Goal: Communication & Community: Answer question/provide support

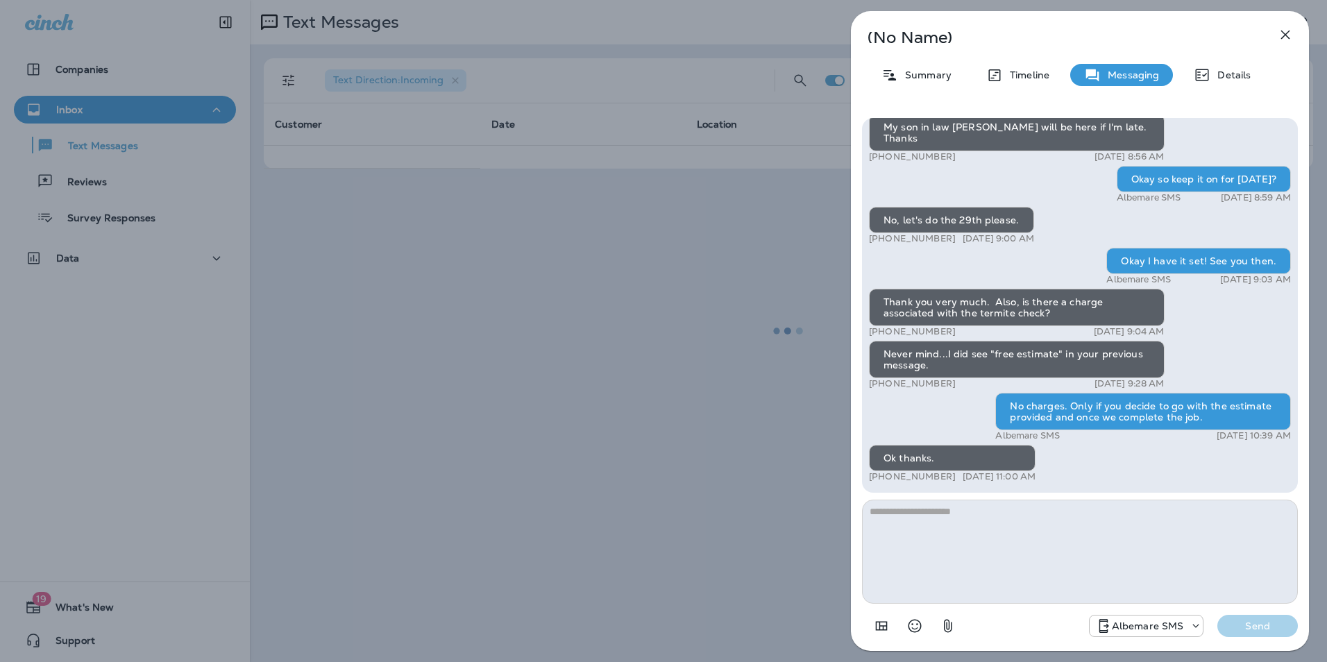
click at [1282, 35] on icon "button" at bounding box center [1285, 34] width 17 height 17
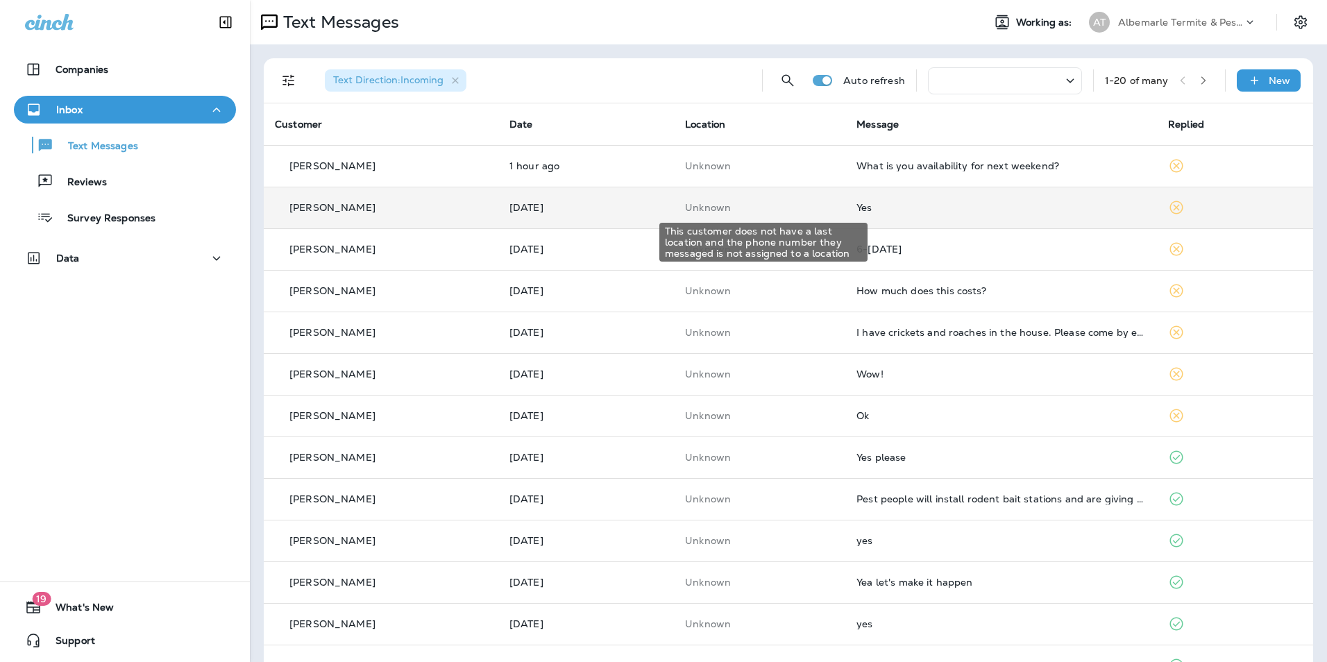
click at [833, 204] on p "Unknown" at bounding box center [759, 207] width 149 height 11
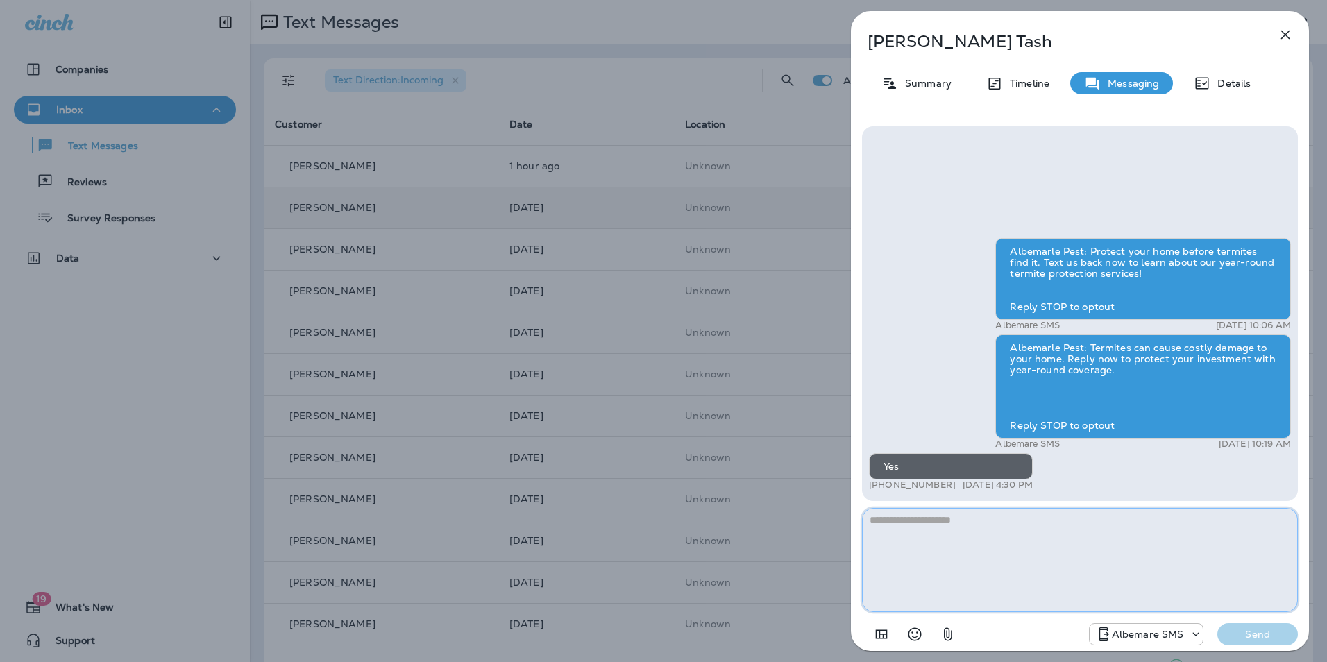
click at [985, 554] on textarea at bounding box center [1080, 560] width 436 height 104
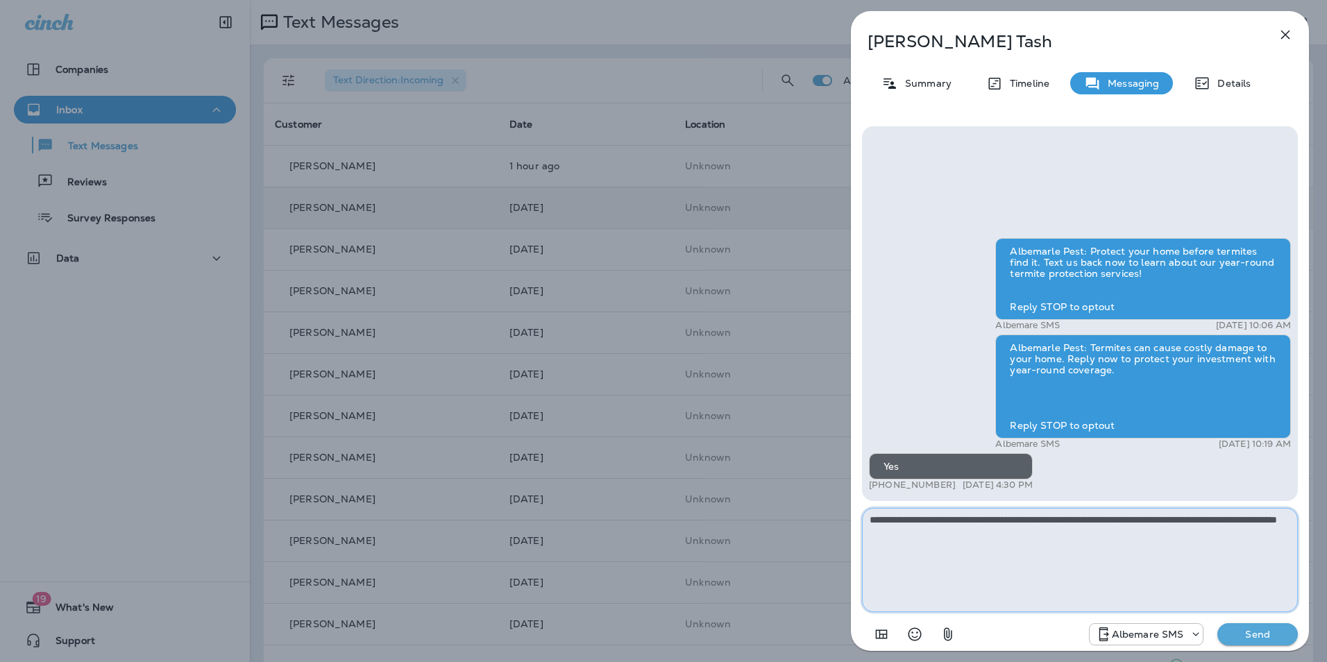
type textarea "**********"
click at [1264, 629] on p "Send" at bounding box center [1257, 634] width 58 height 12
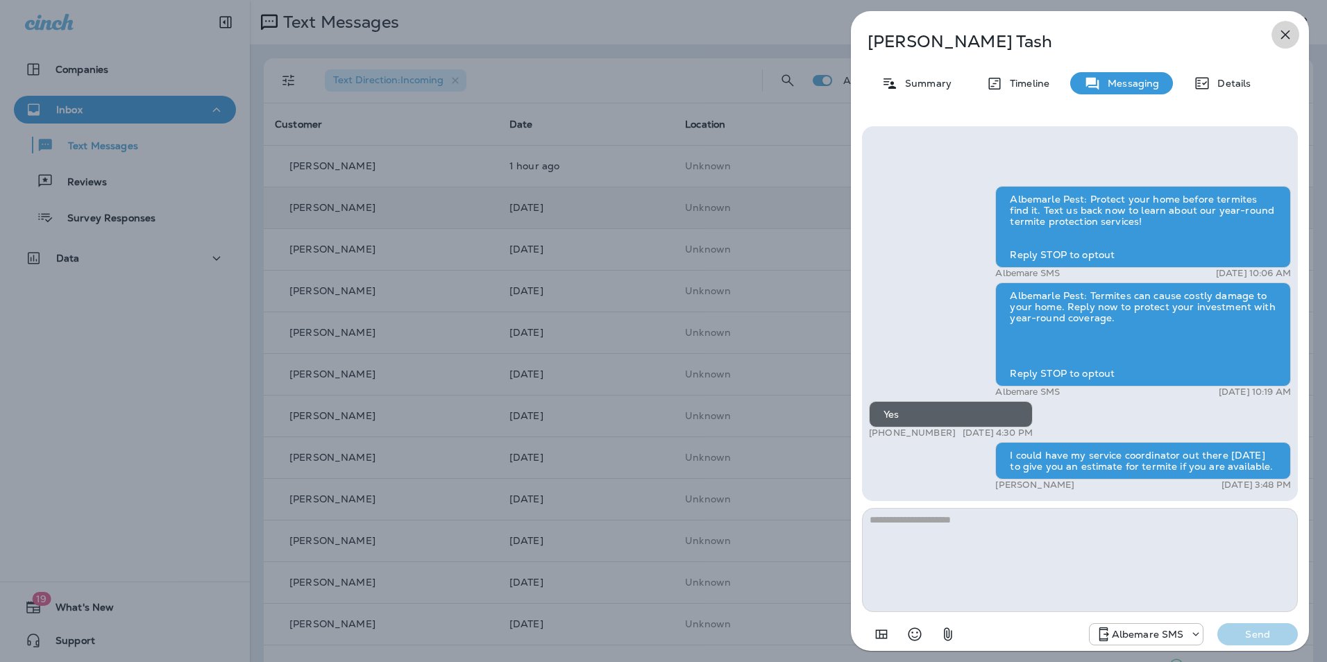
click at [1282, 34] on icon "button" at bounding box center [1285, 34] width 17 height 17
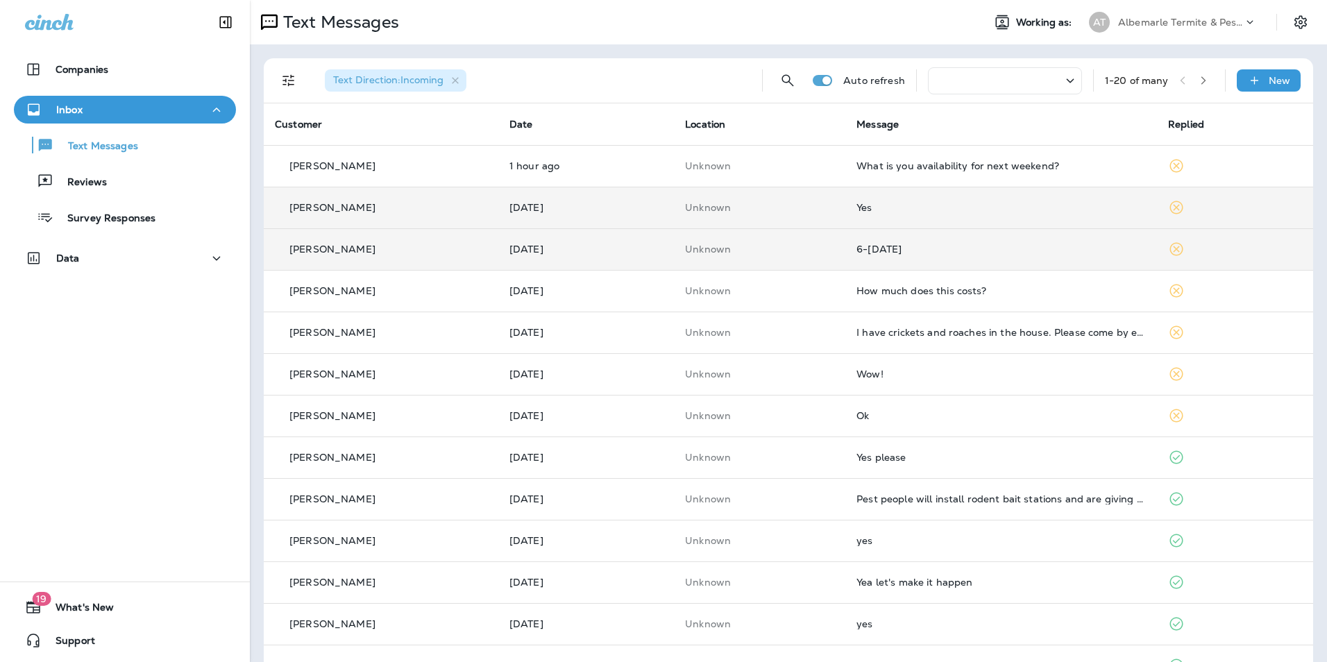
click at [756, 259] on td "Unknown" at bounding box center [759, 249] width 171 height 42
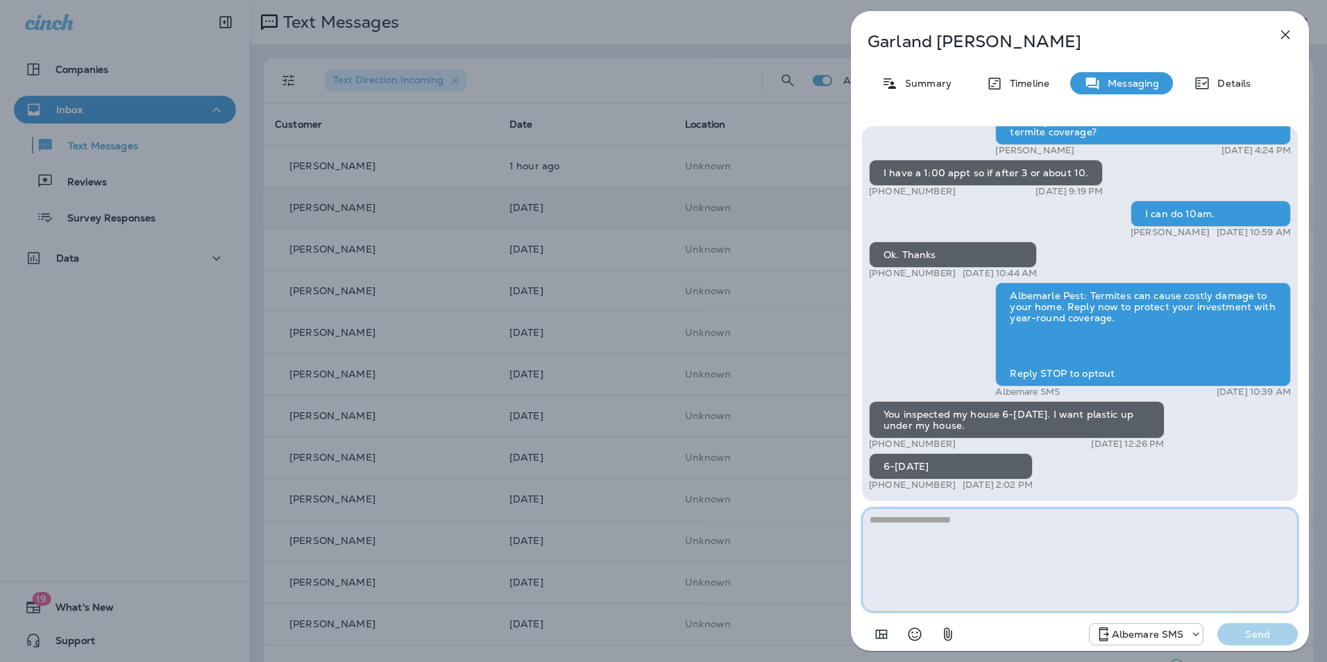
click at [896, 540] on textarea at bounding box center [1080, 560] width 436 height 104
type textarea "**********"
click at [1275, 637] on p "Send" at bounding box center [1257, 634] width 58 height 12
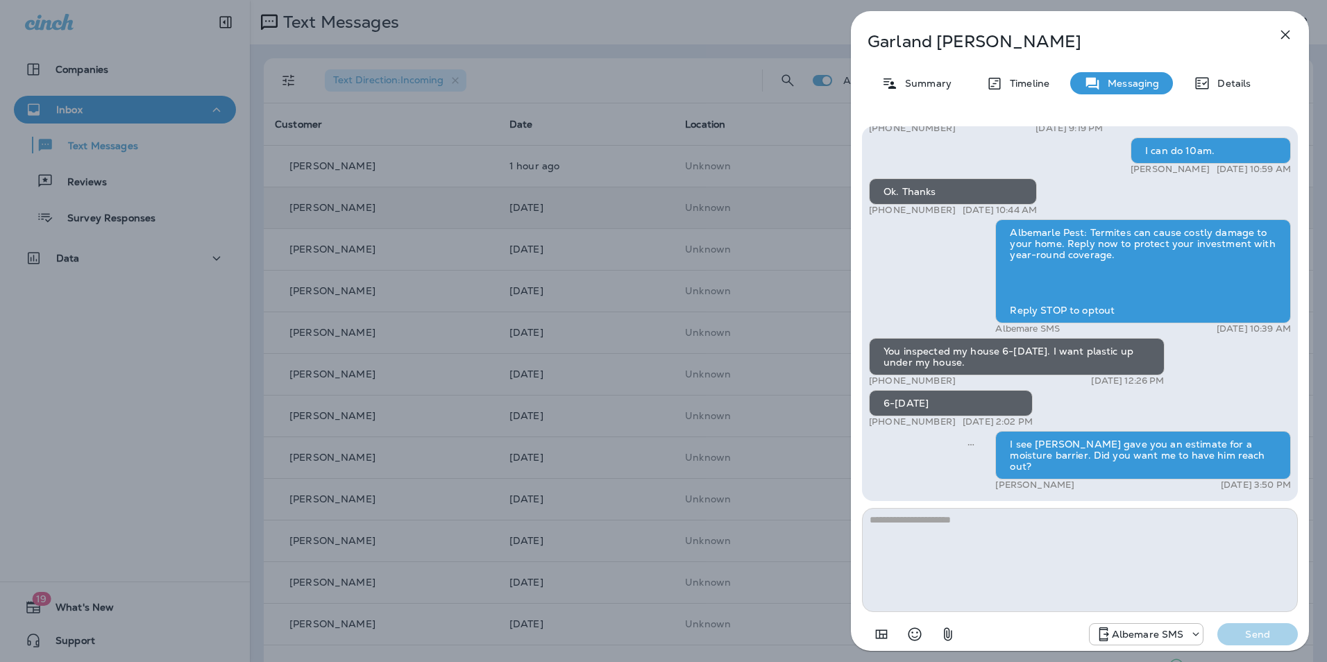
click at [1292, 33] on icon "button" at bounding box center [1285, 34] width 17 height 17
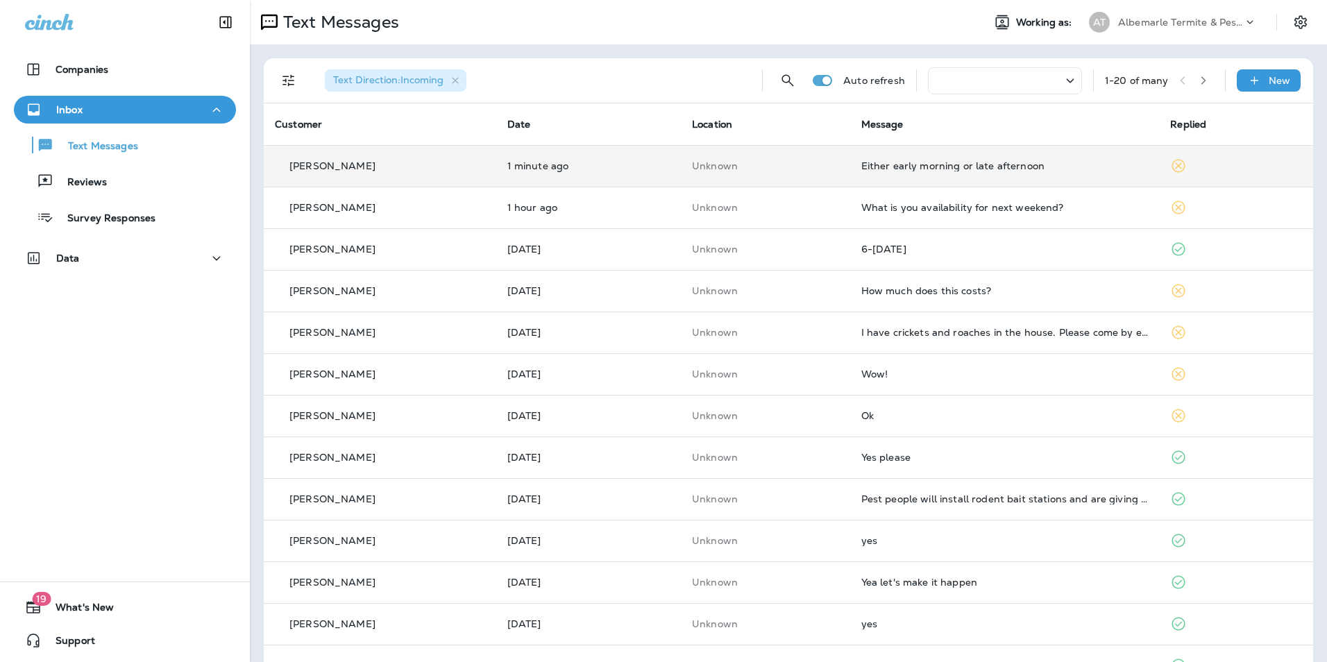
click at [912, 171] on td "Either early morning or late afternoon" at bounding box center [1004, 166] width 309 height 42
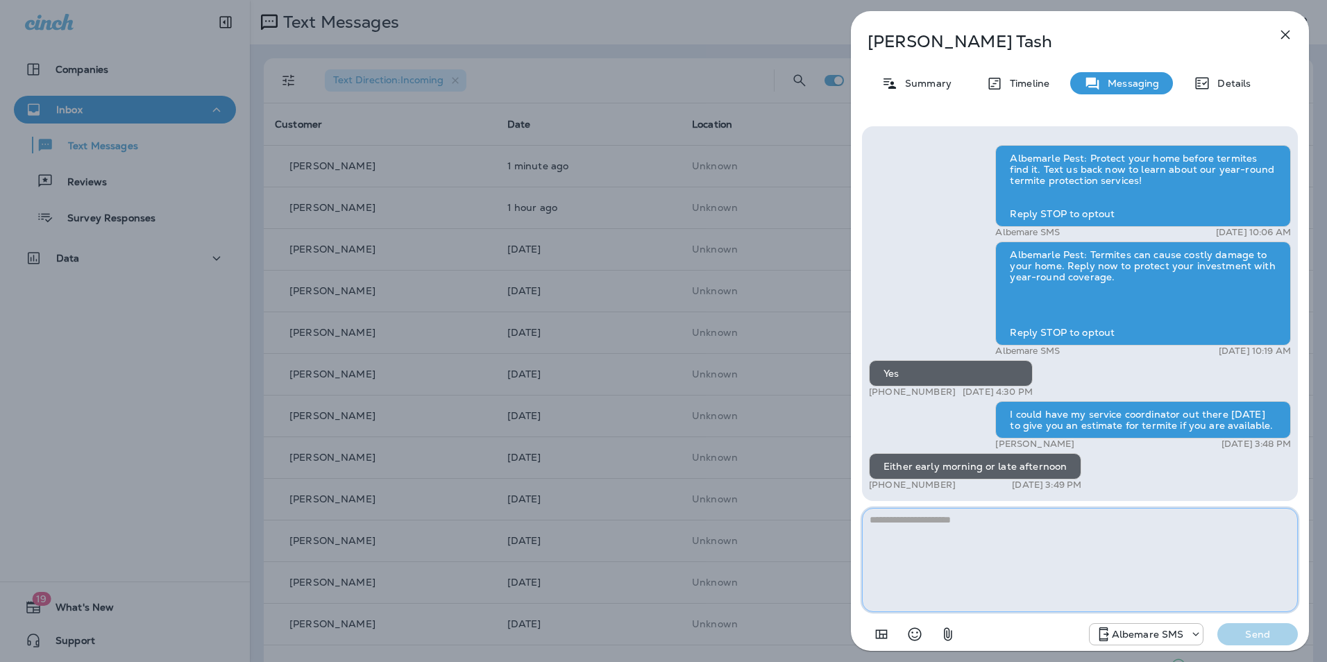
click at [1021, 509] on textarea at bounding box center [1080, 560] width 436 height 104
type textarea "**********"
click at [1230, 629] on p "Send" at bounding box center [1257, 634] width 58 height 12
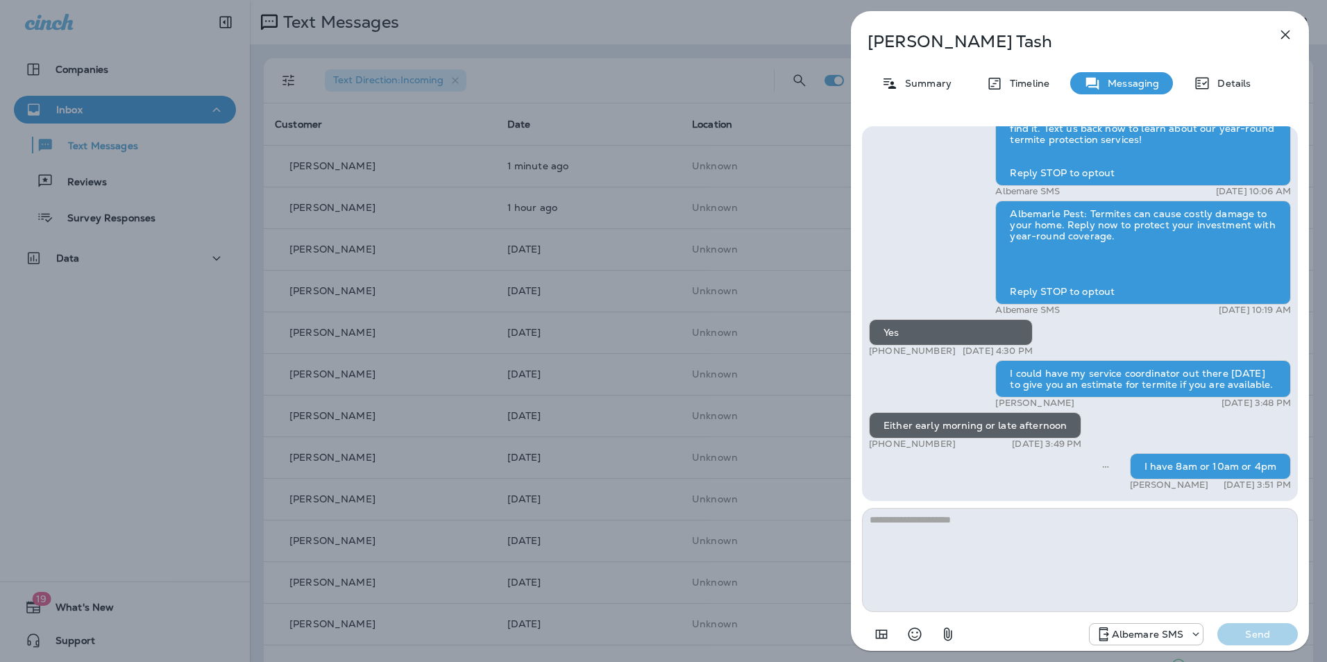
click at [1284, 37] on icon "button" at bounding box center [1285, 34] width 17 height 17
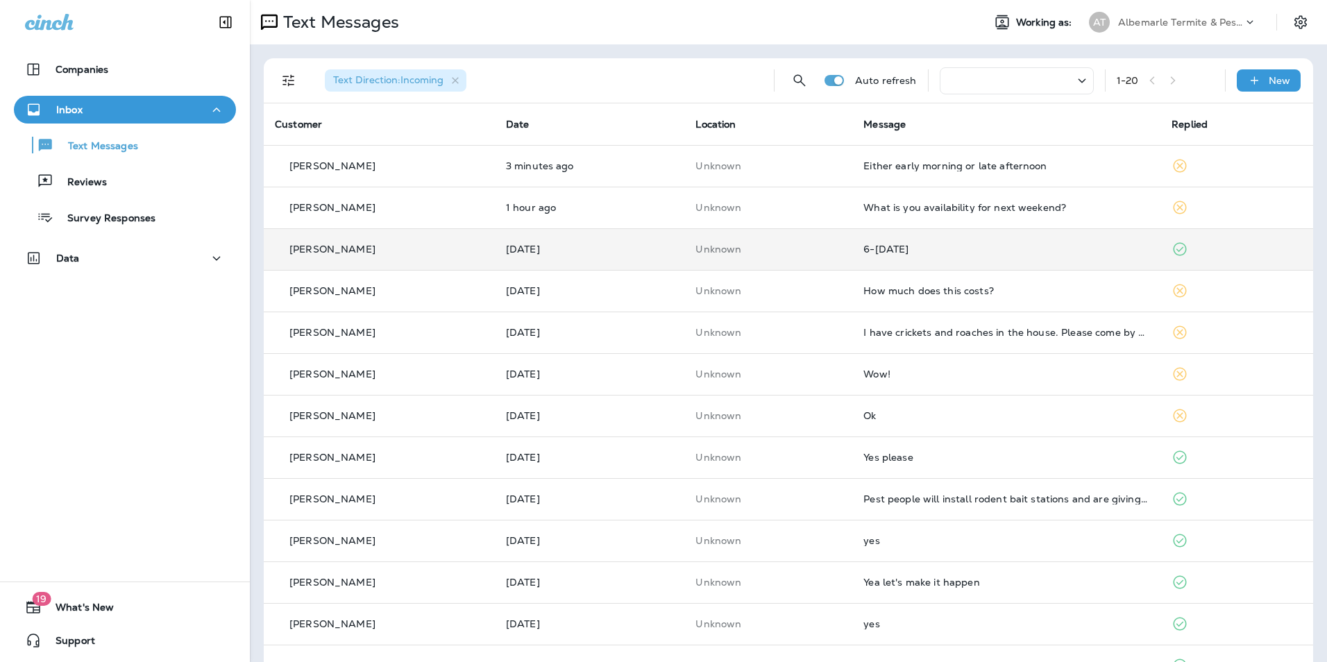
click at [904, 255] on td "6-[DATE]" at bounding box center [1006, 249] width 308 height 42
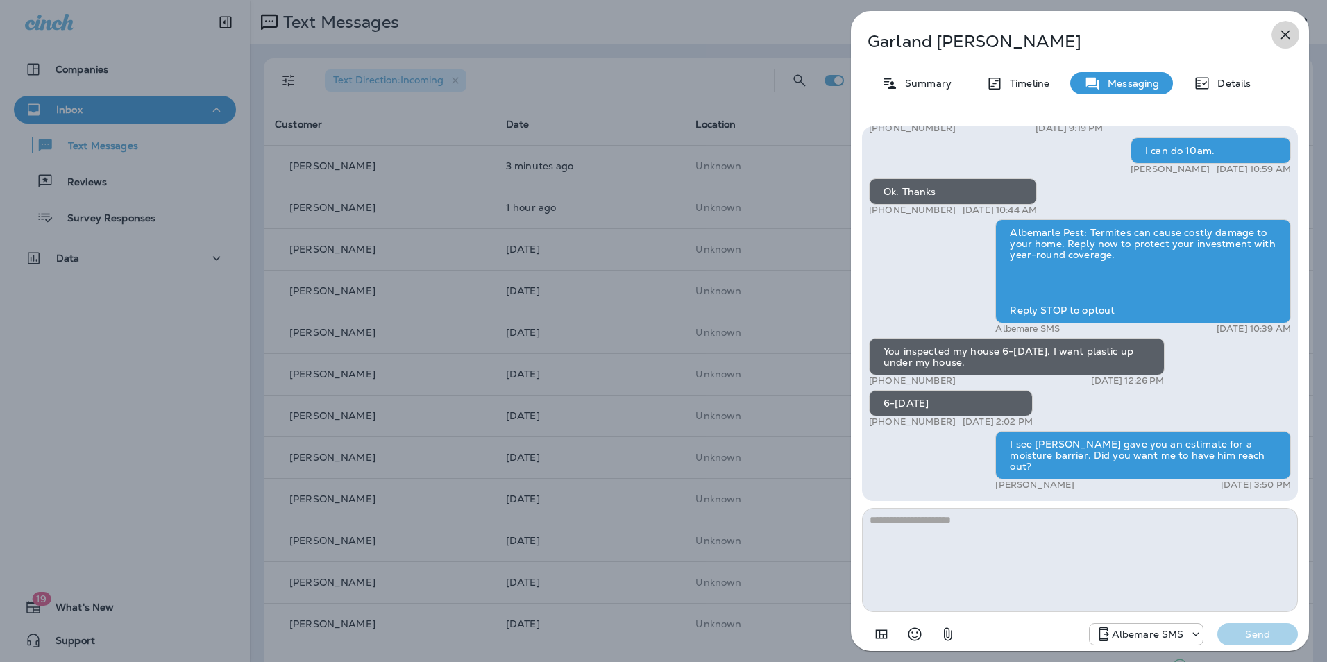
click at [1290, 33] on icon "button" at bounding box center [1285, 34] width 17 height 17
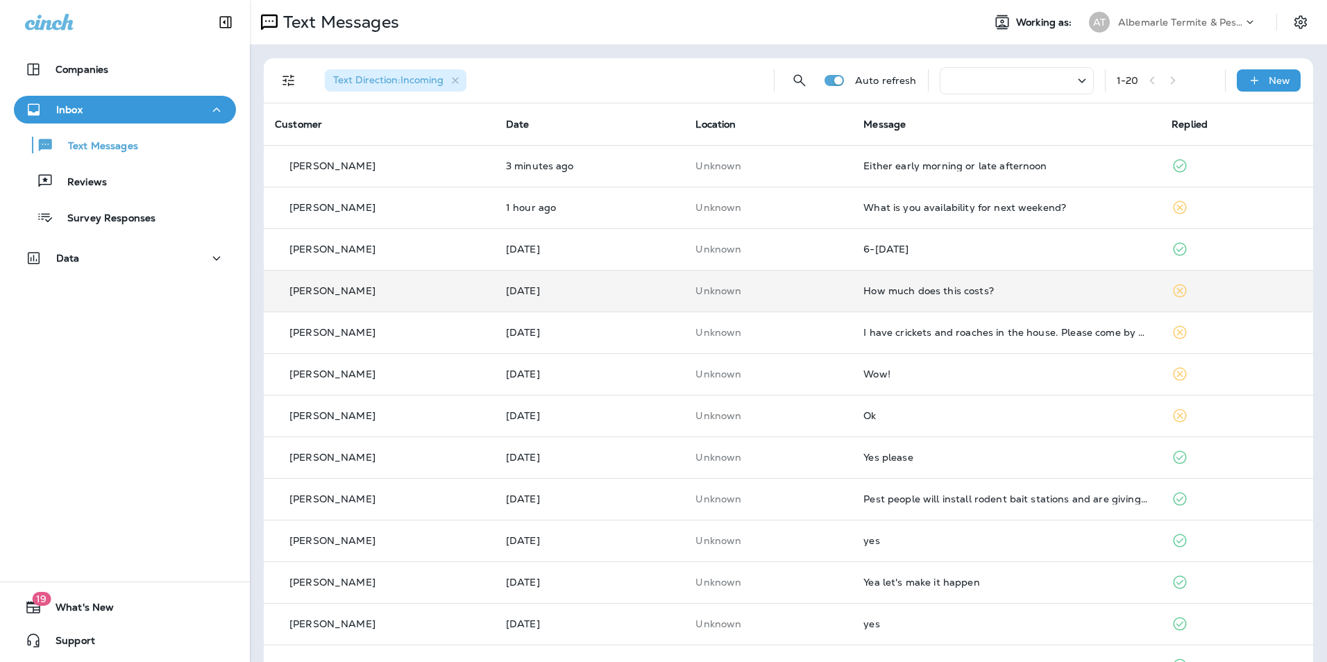
click at [928, 286] on div "How much does this costs?" at bounding box center [1006, 290] width 286 height 11
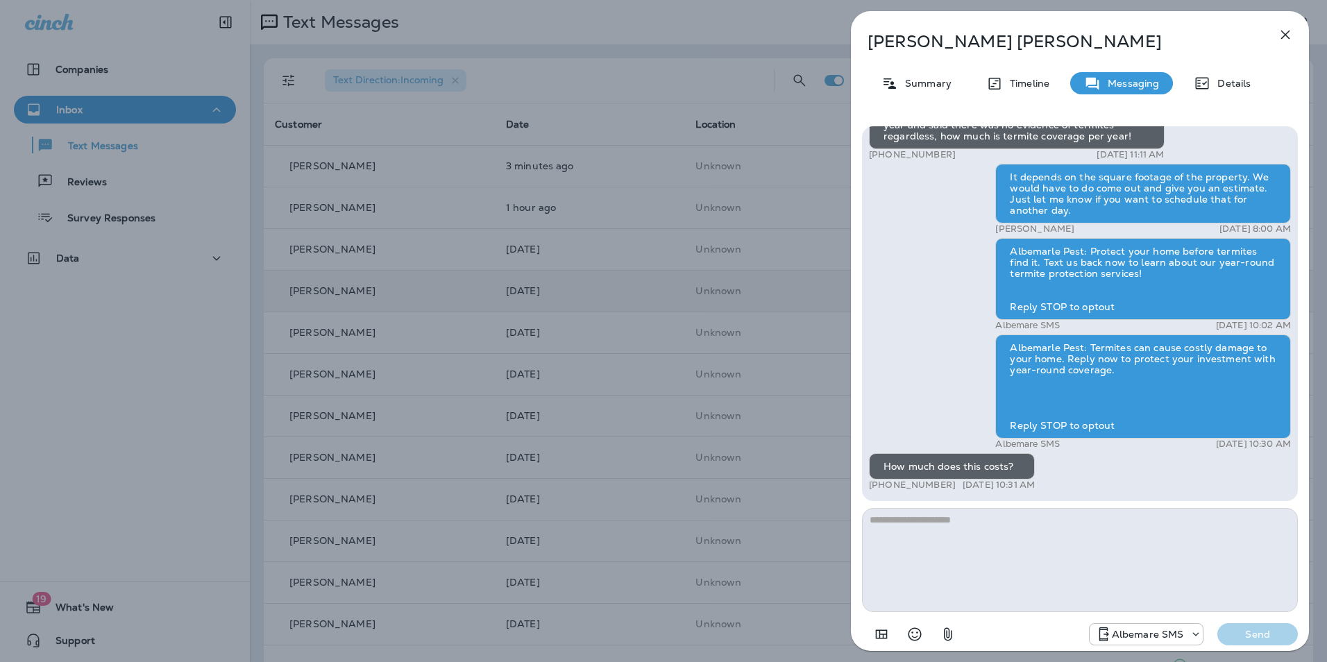
click at [948, 539] on textarea at bounding box center [1080, 560] width 436 height 104
type textarea "*"
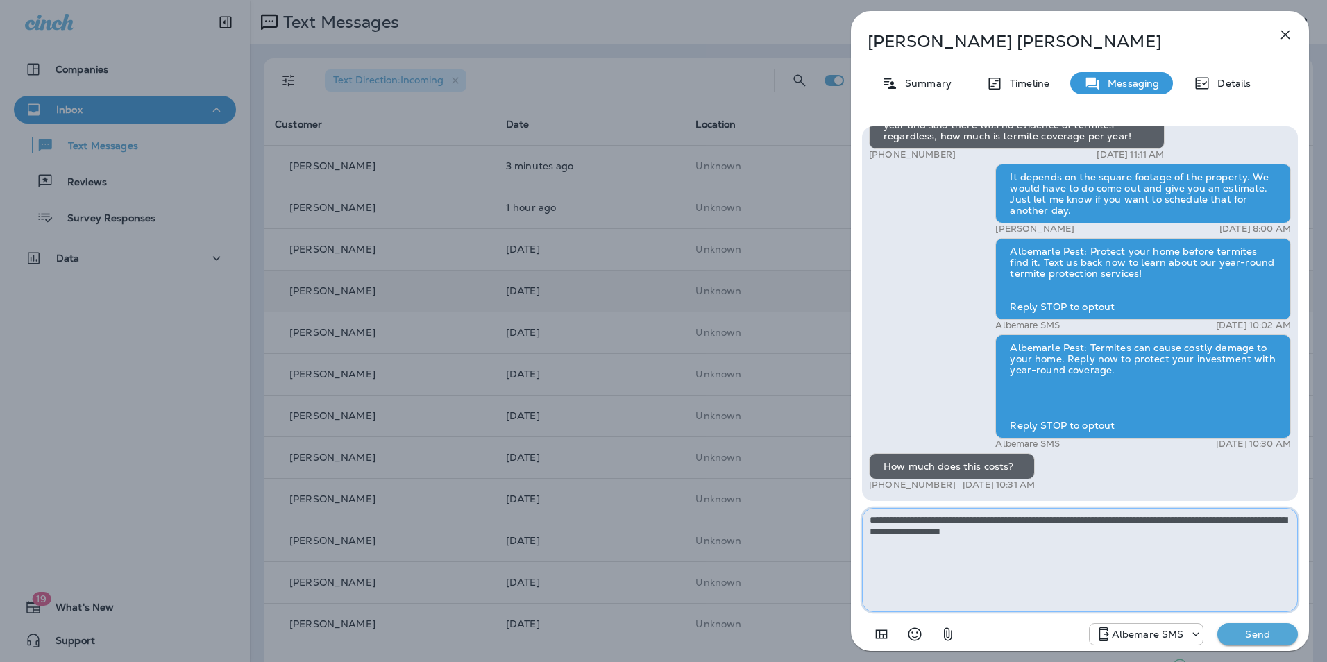
click at [1069, 529] on textarea "**********" at bounding box center [1080, 560] width 436 height 104
type textarea "**********"
click at [1265, 628] on p "Send" at bounding box center [1257, 634] width 58 height 12
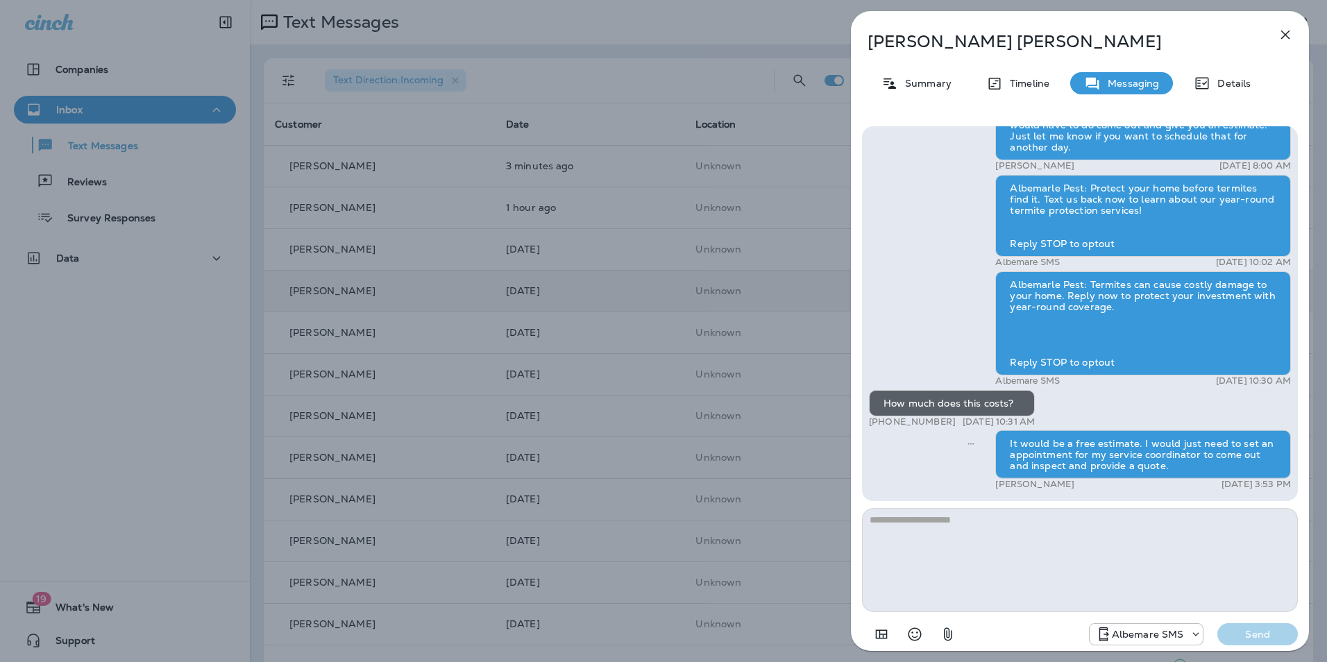
click at [1286, 28] on icon "button" at bounding box center [1285, 34] width 17 height 17
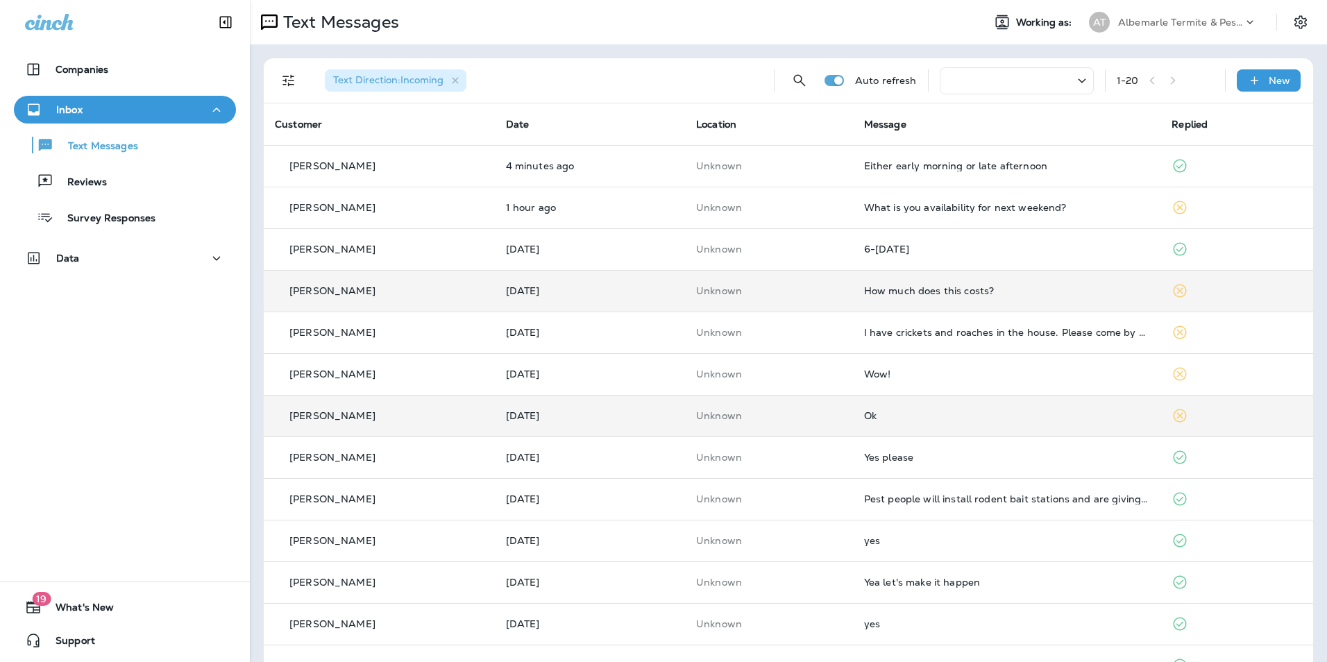
click at [756, 424] on td "Unknown" at bounding box center [769, 416] width 168 height 42
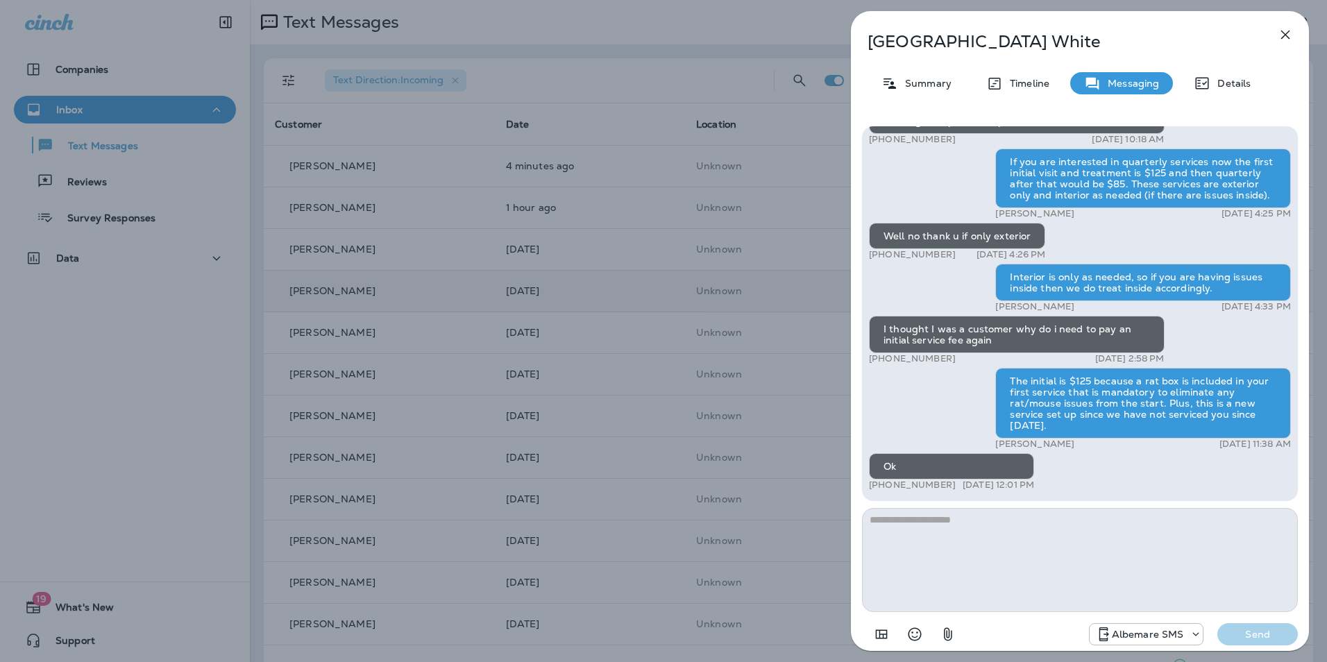
click at [1280, 35] on icon "button" at bounding box center [1285, 34] width 17 height 17
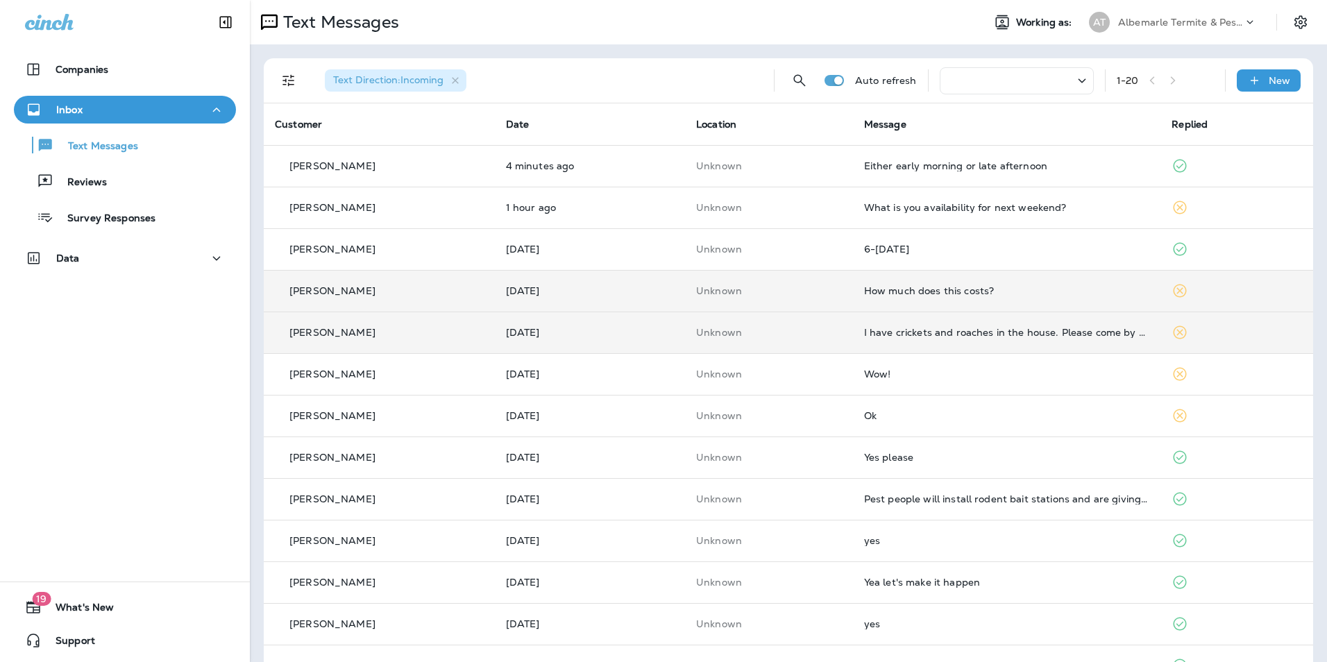
click at [889, 322] on td "I have crickets and roaches in the house. Please come by early next week" at bounding box center [1007, 333] width 308 height 42
